Goal: Task Accomplishment & Management: Use online tool/utility

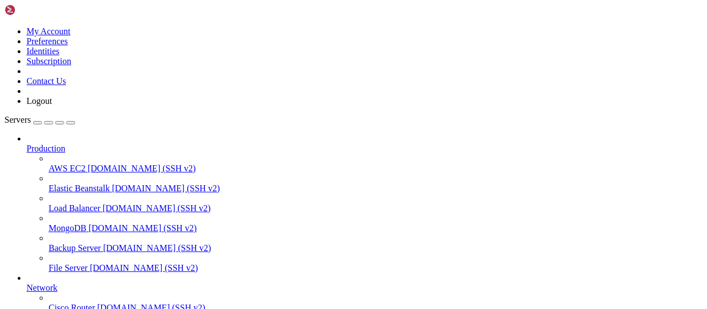
scroll to position [224, 0]
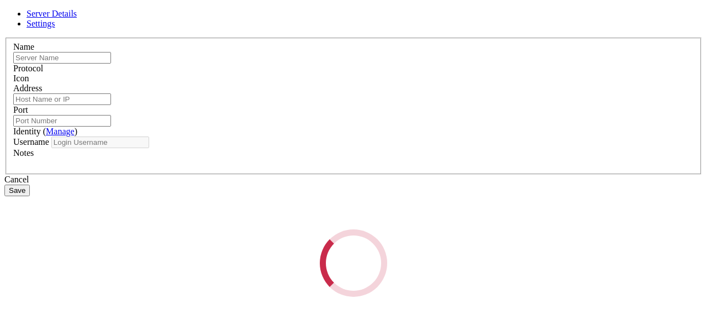
type input "apibypass"
type input "64.188.98.243"
type input "22"
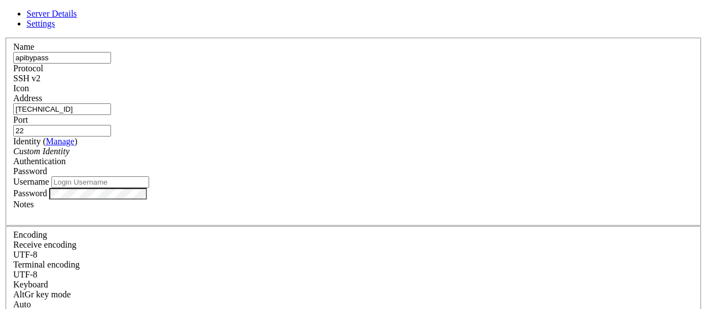
type input "root"
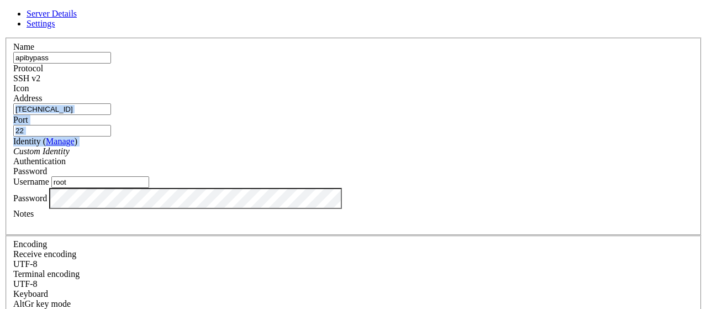
drag, startPoint x: 351, startPoint y: 166, endPoint x: 295, endPoint y: 114, distance: 76.1
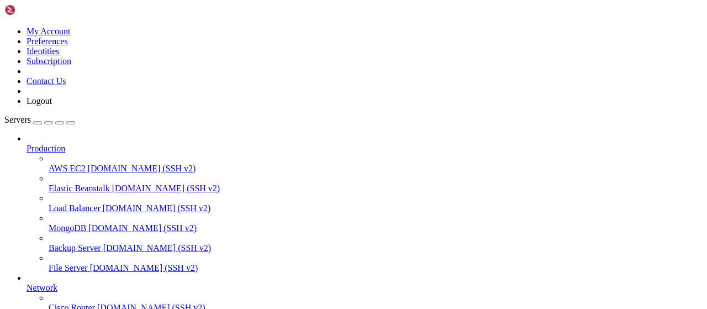
drag, startPoint x: 88, startPoint y: 682, endPoint x: 9, endPoint y: 682, distance: 78.9
